Goal: Transaction & Acquisition: Obtain resource

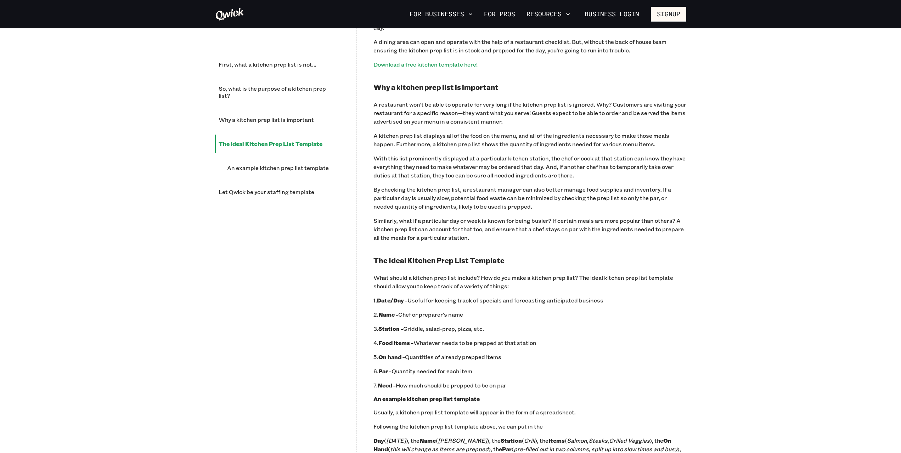
scroll to position [531, 0]
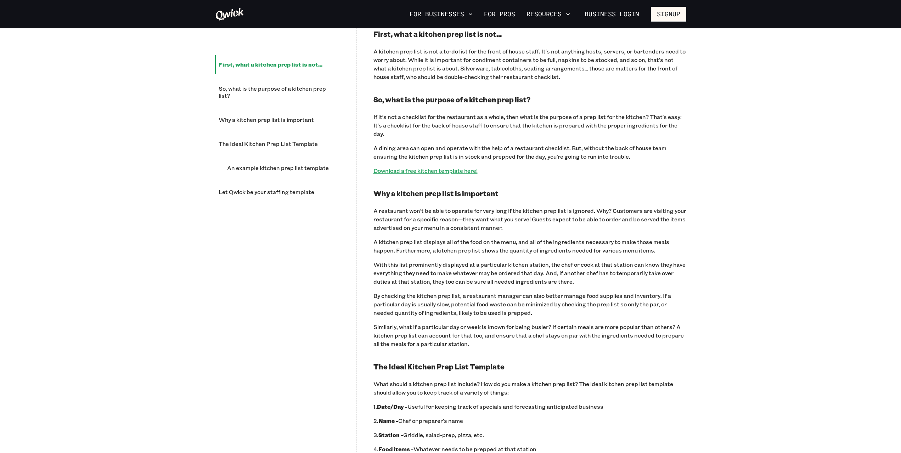
click at [427, 169] on link "Download a free kitchen template here!" at bounding box center [425, 170] width 104 height 7
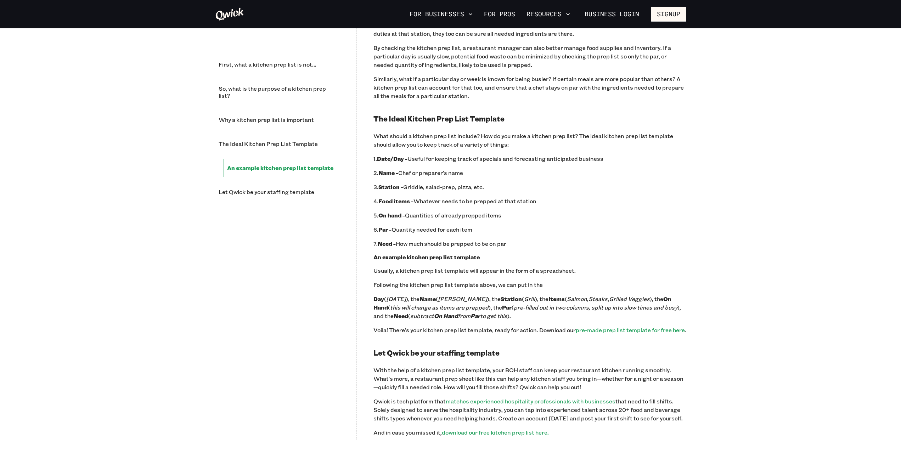
scroll to position [815, 0]
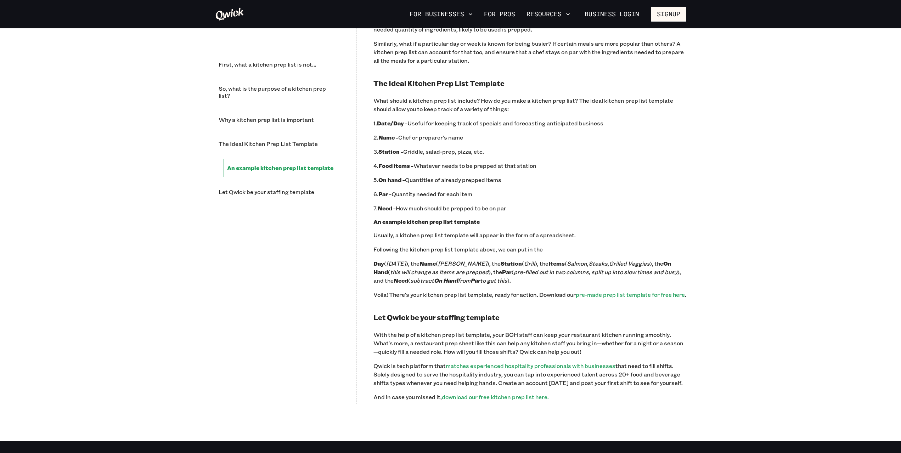
click at [558, 210] on p "7. Need - How much should be prepped to be on par‍" at bounding box center [529, 208] width 313 height 9
click at [568, 200] on div "Every good chef knows the value of a kitchen prep list, but not every restauran…" at bounding box center [529, 32] width 313 height 737
click at [616, 295] on link "pre-made prep list template for free here" at bounding box center [630, 294] width 109 height 7
